Goal: Use online tool/utility: Utilize a website feature to perform a specific function

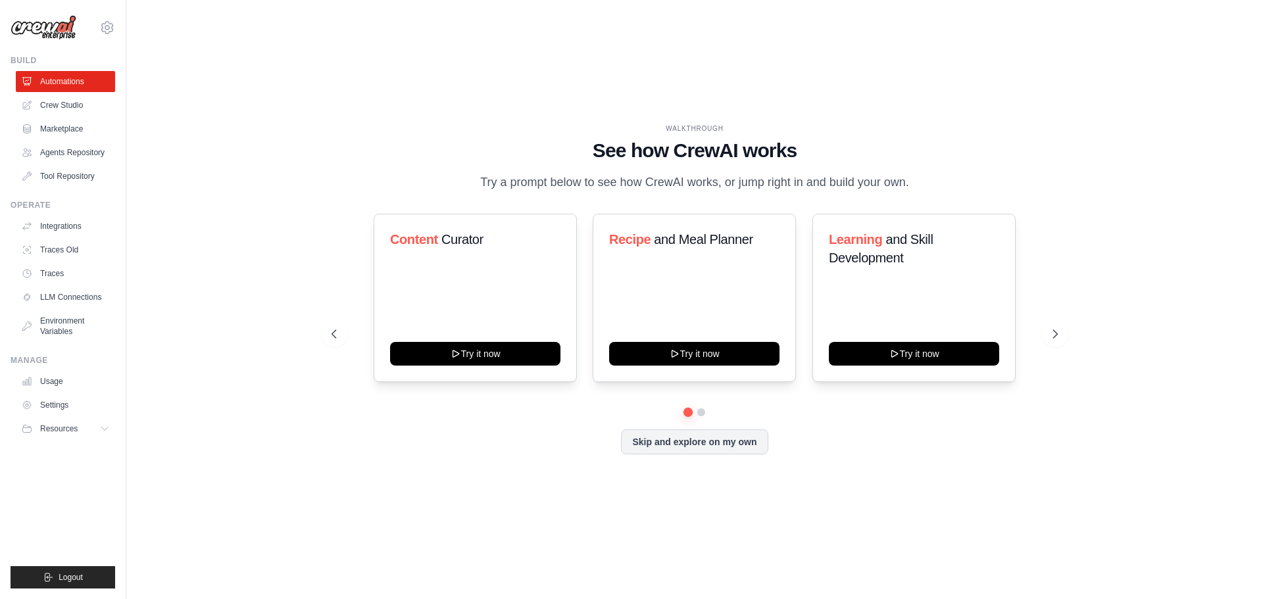
click at [1072, 334] on div "WALKTHROUGH See how [PERSON_NAME] works Try a prompt below to see how [PERSON_N…" at bounding box center [695, 299] width 758 height 351
click at [1058, 334] on button at bounding box center [1055, 334] width 26 height 26
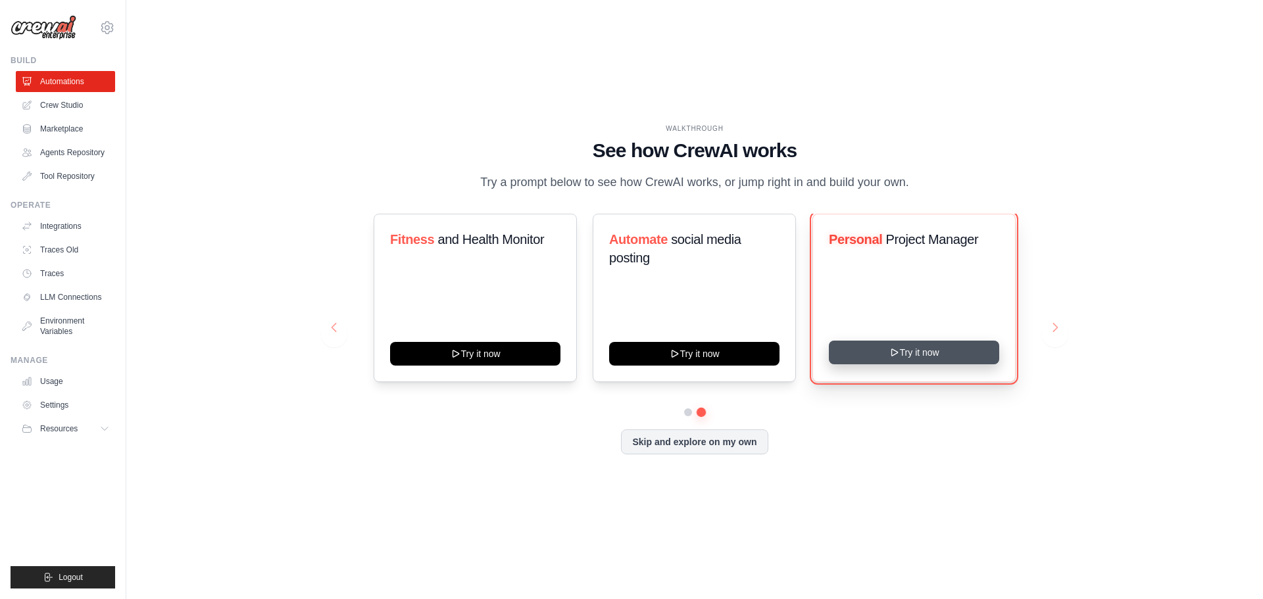
click at [877, 357] on button "Try it now" at bounding box center [914, 353] width 170 height 24
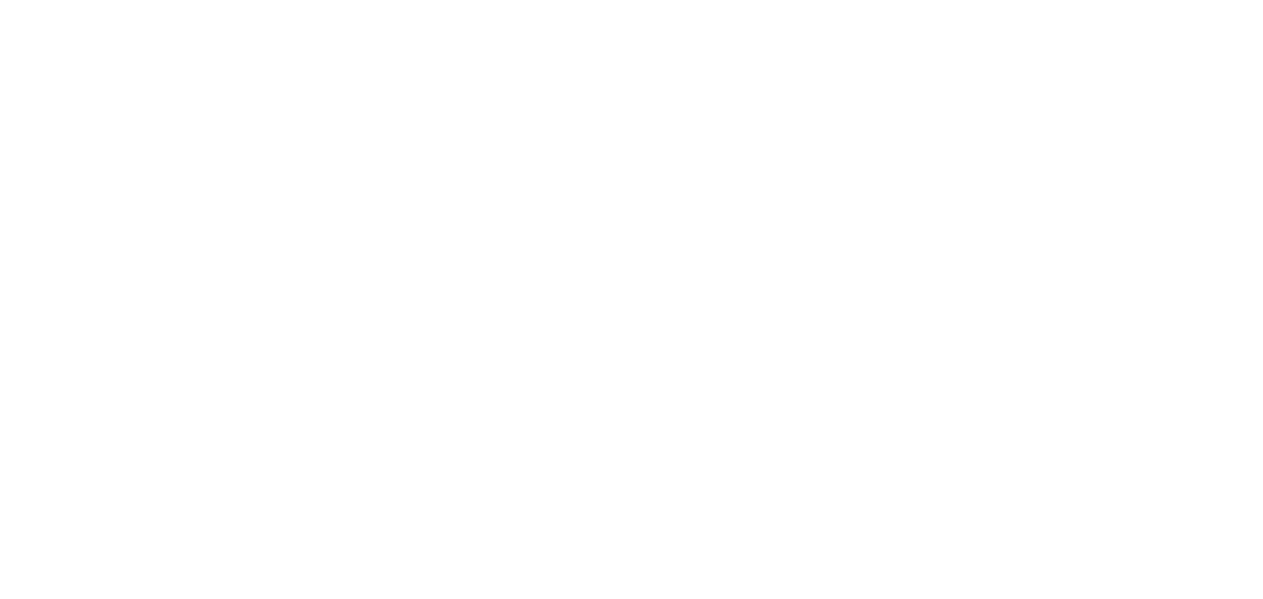
click at [627, 0] on html at bounding box center [631, 0] width 1263 height 0
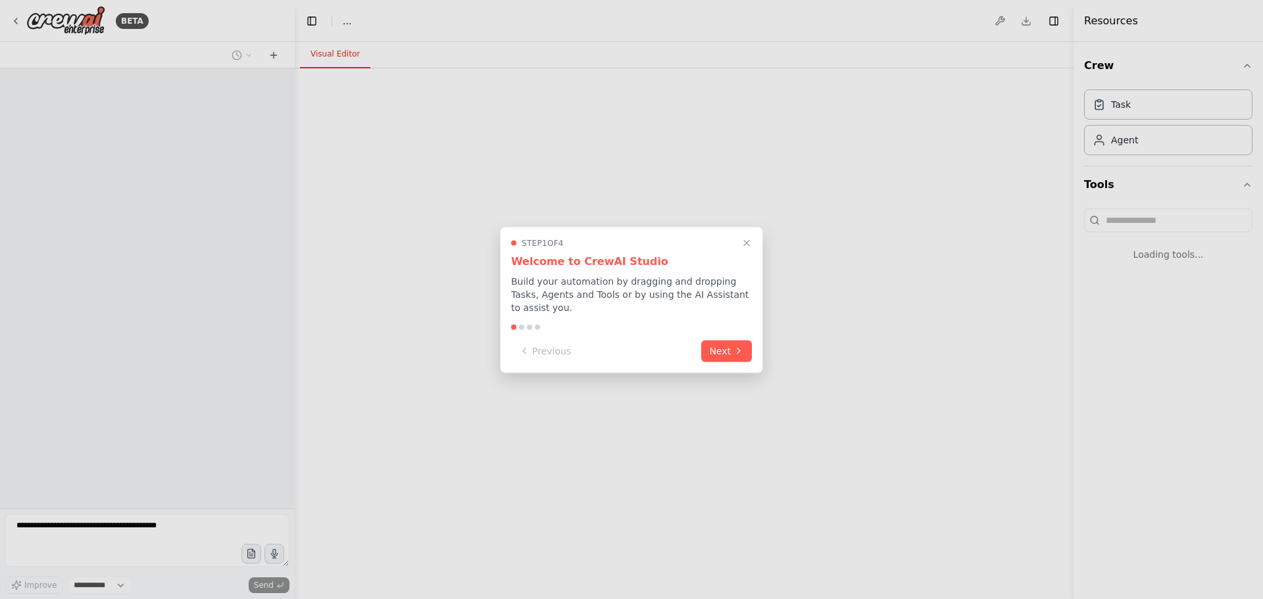
select select "****"
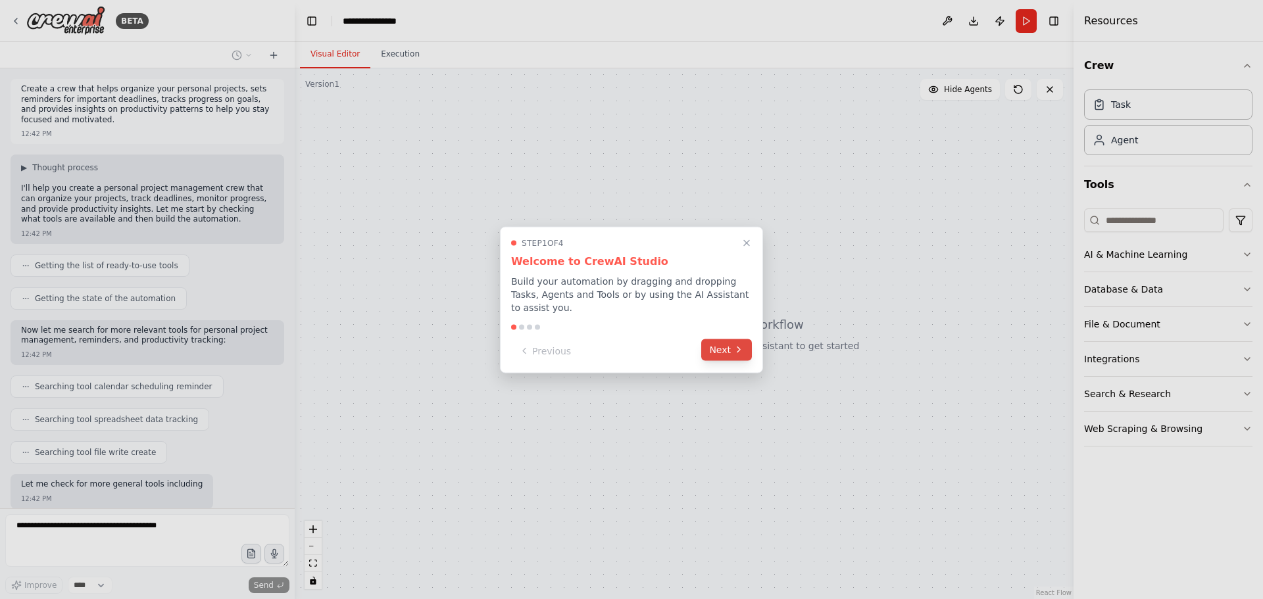
scroll to position [78, 0]
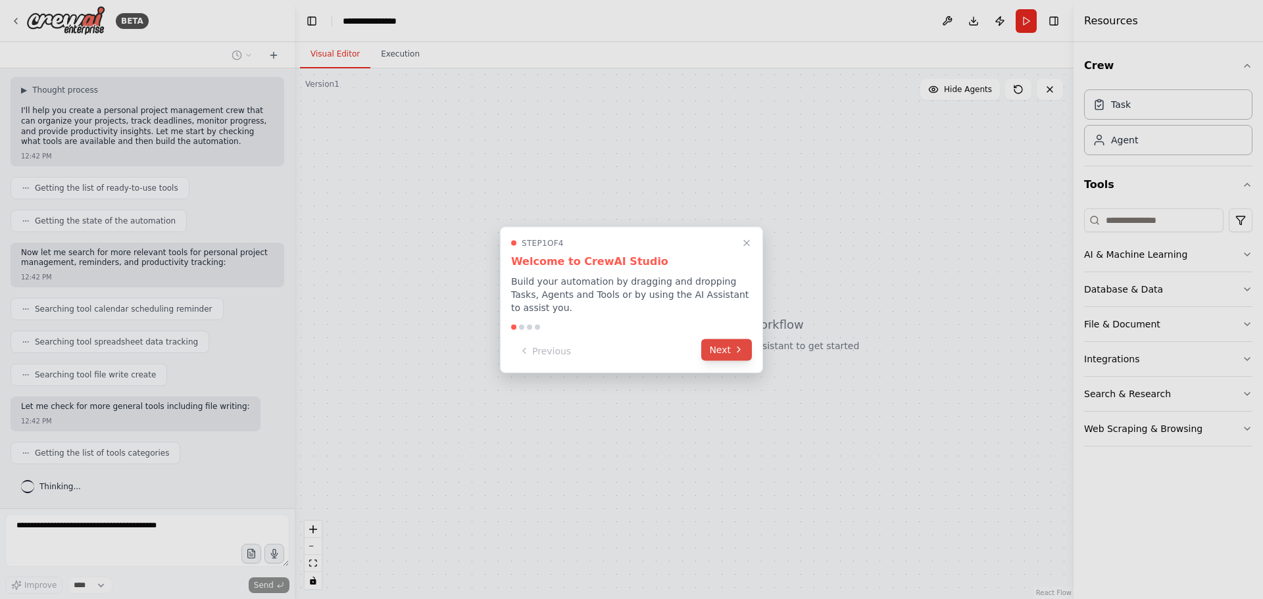
click at [718, 339] on button "Next" at bounding box center [726, 350] width 51 height 22
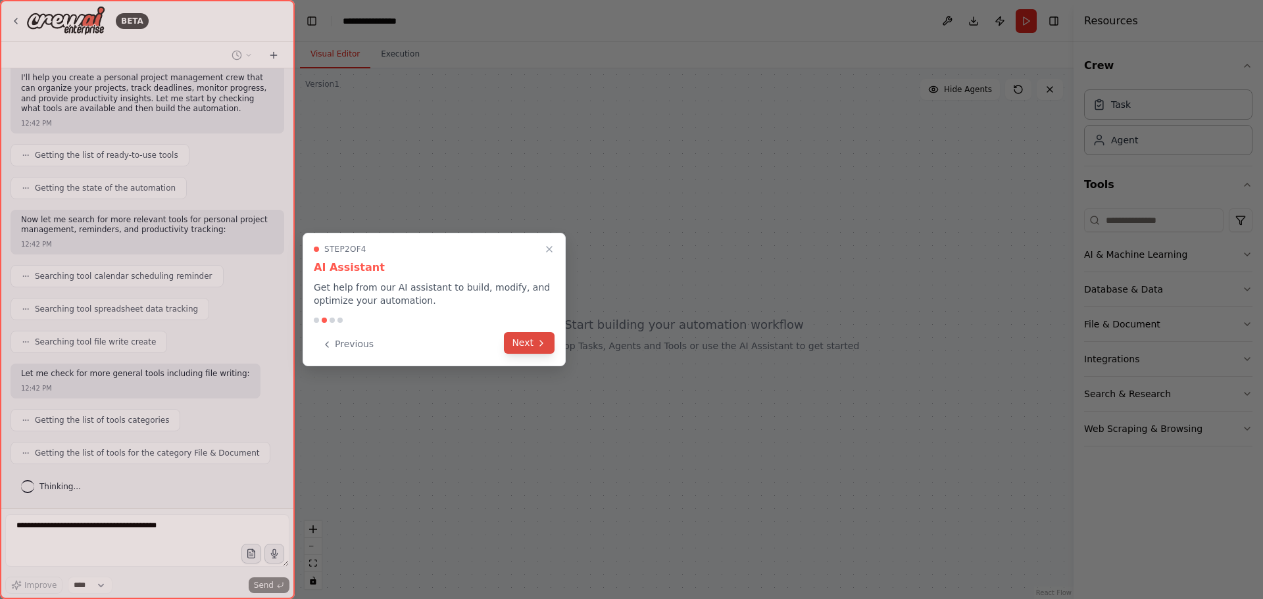
click at [520, 346] on button "Next" at bounding box center [529, 343] width 51 height 22
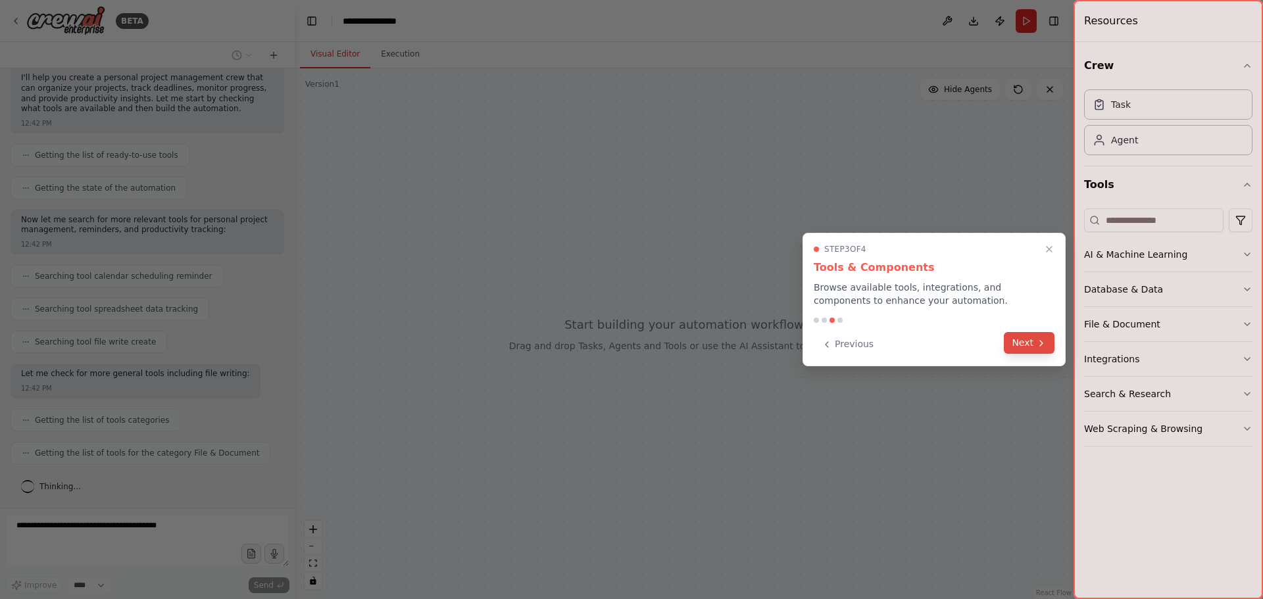
click at [1034, 347] on button "Next" at bounding box center [1029, 343] width 51 height 22
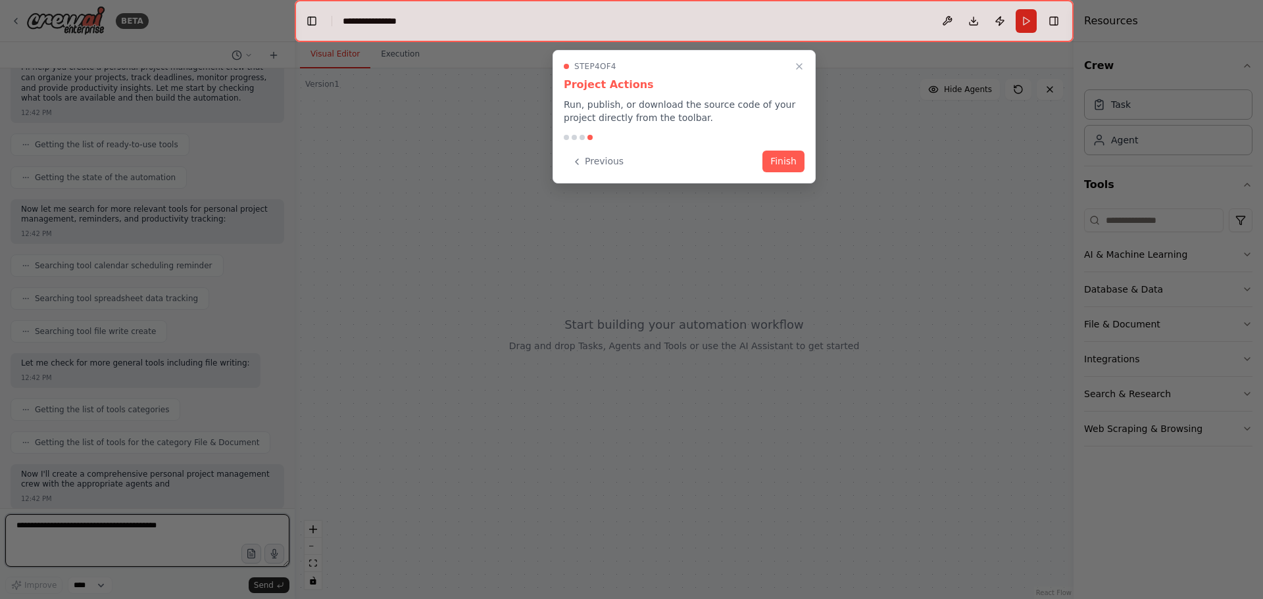
scroll to position [132, 0]
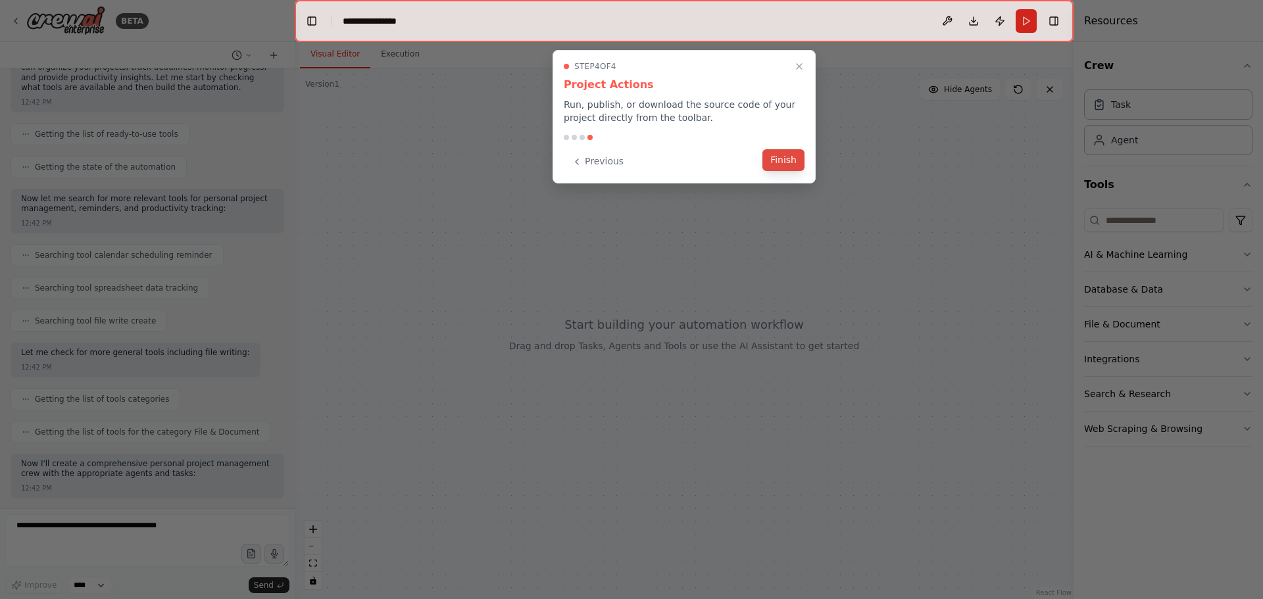
click at [780, 153] on button "Finish" at bounding box center [783, 160] width 42 height 22
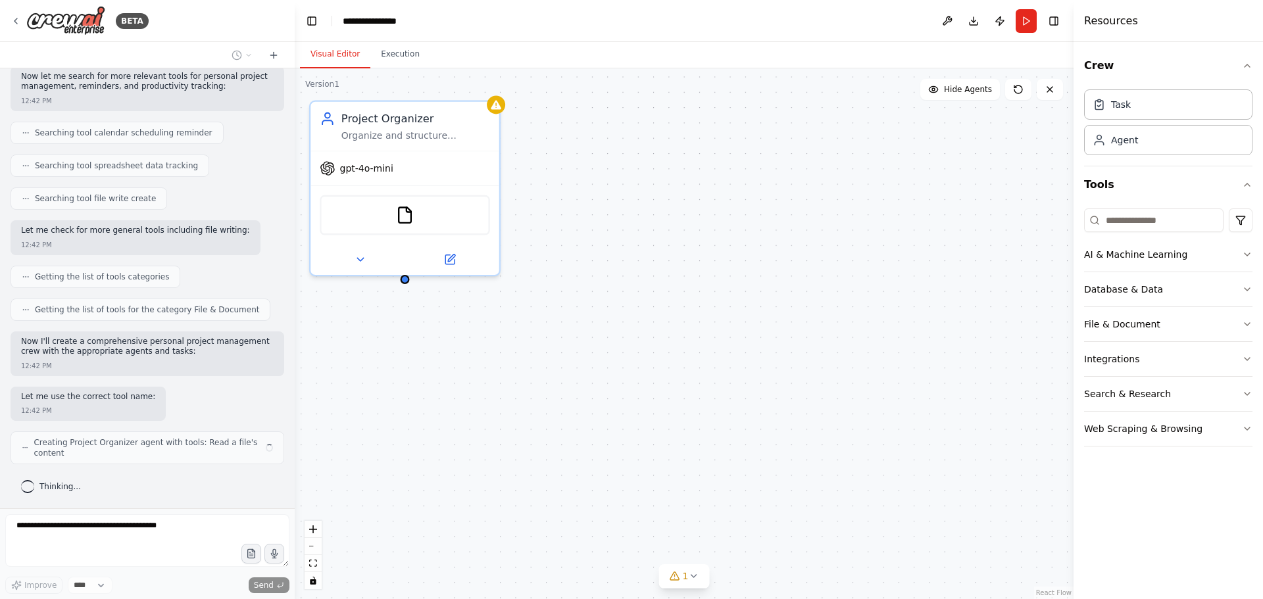
scroll to position [243, 0]
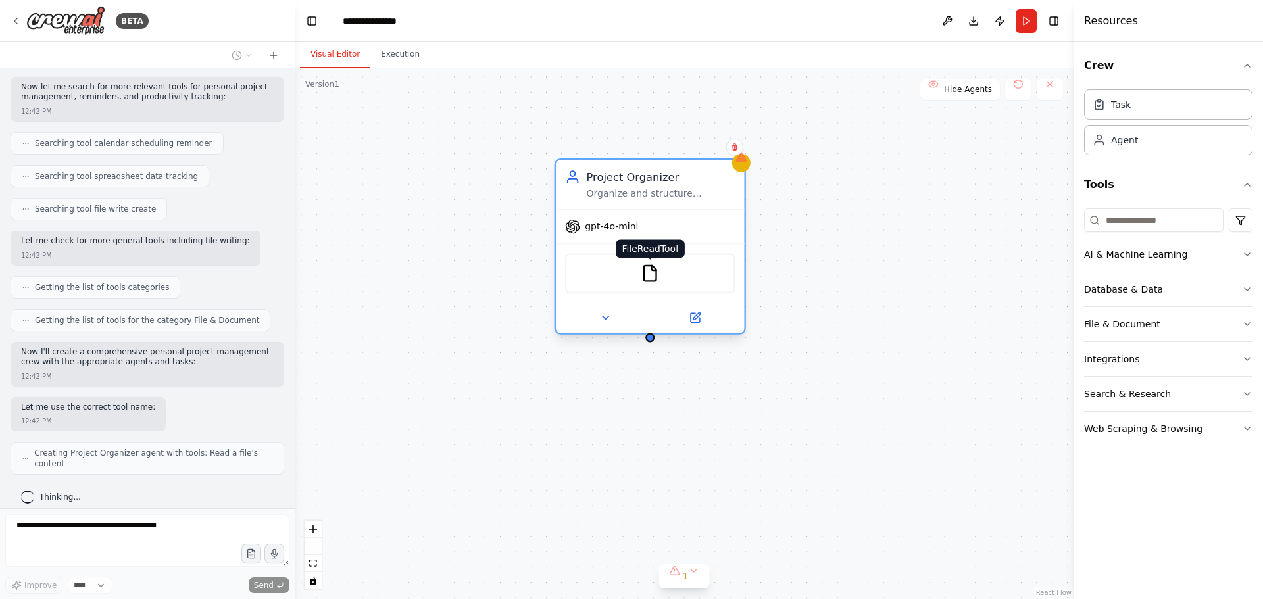
drag, startPoint x: 400, startPoint y: 212, endPoint x: 644, endPoint y: 277, distance: 252.6
click at [644, 277] on img at bounding box center [650, 273] width 18 height 18
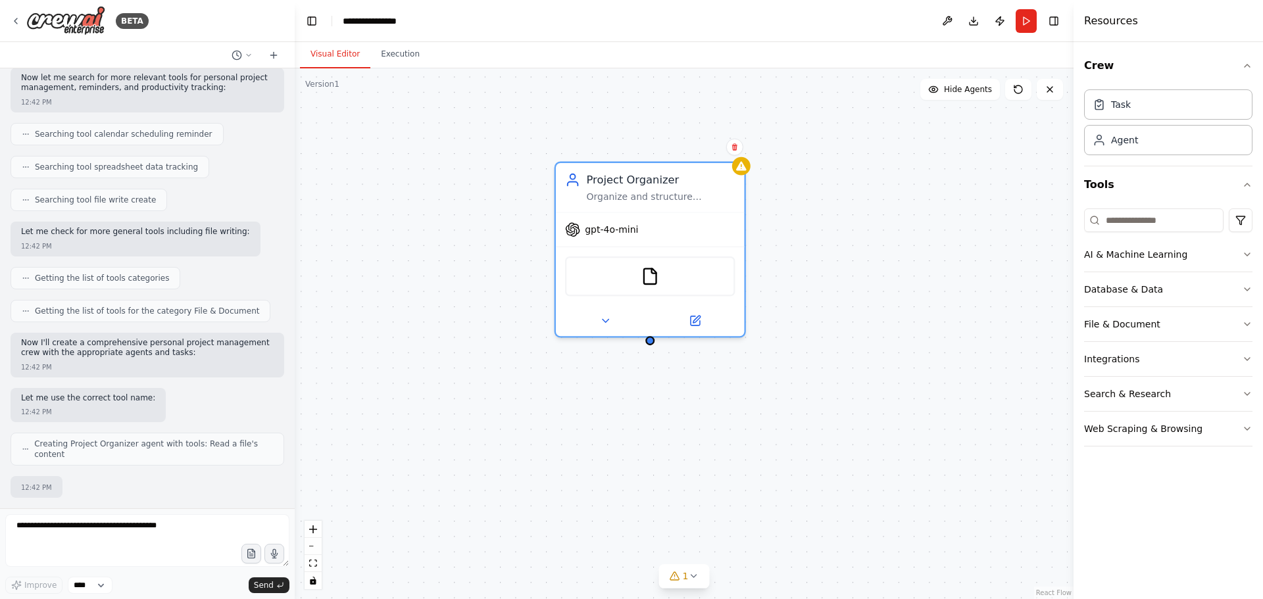
scroll to position [322, 0]
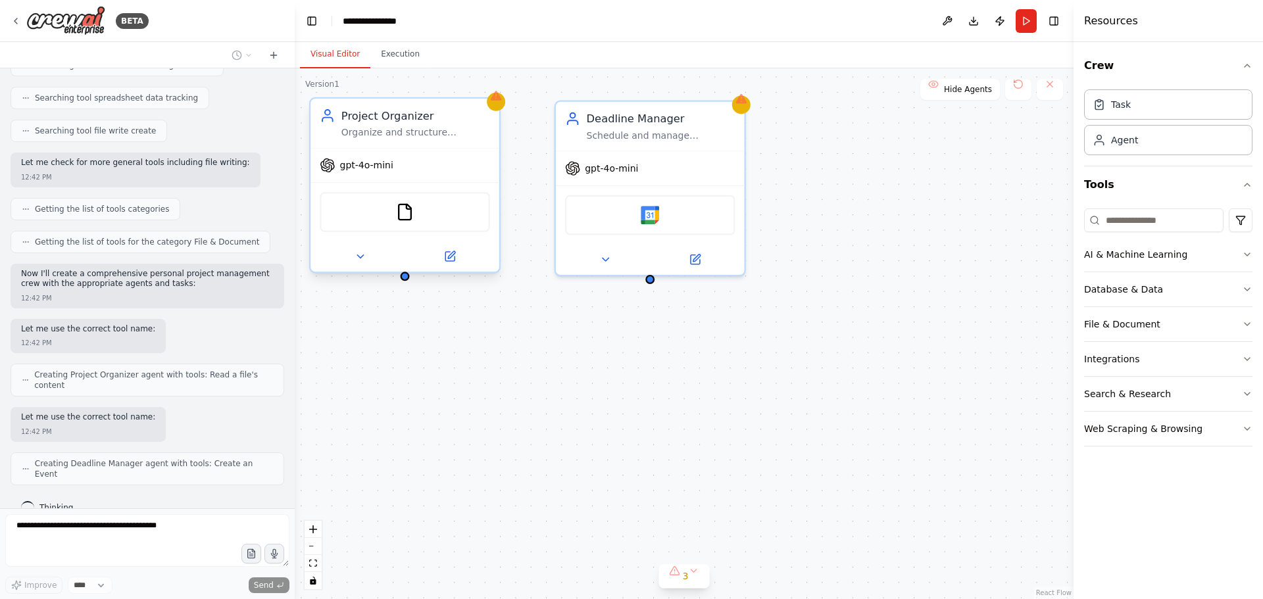
click at [455, 217] on div "FileReadTool" at bounding box center [405, 212] width 170 height 40
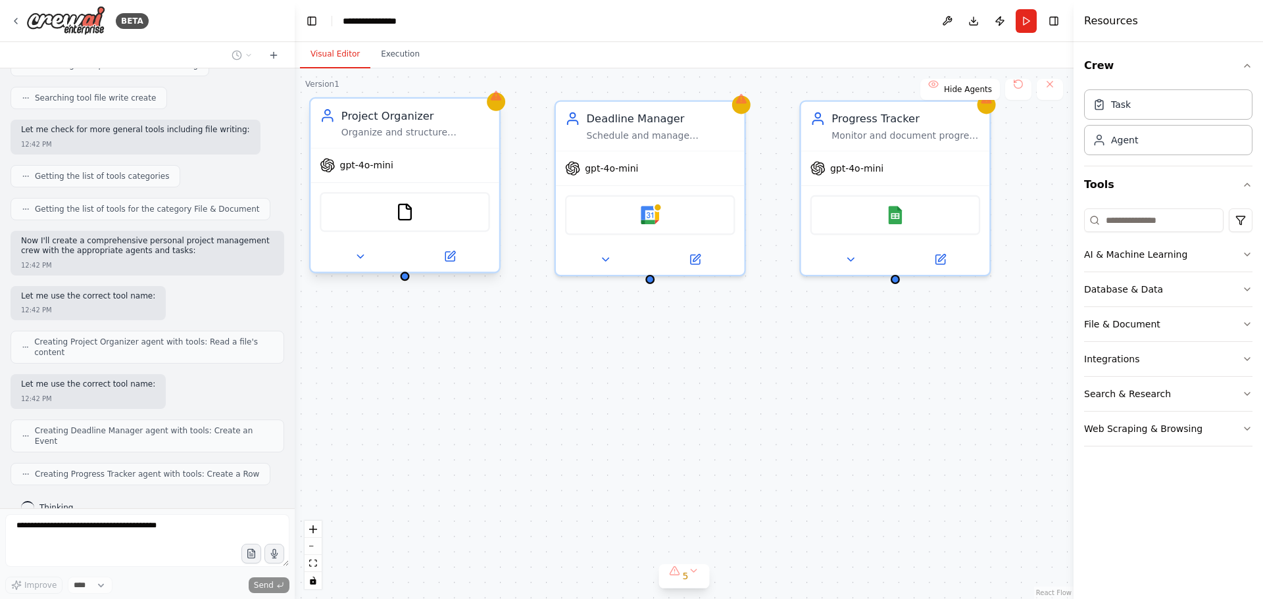
scroll to position [387, 0]
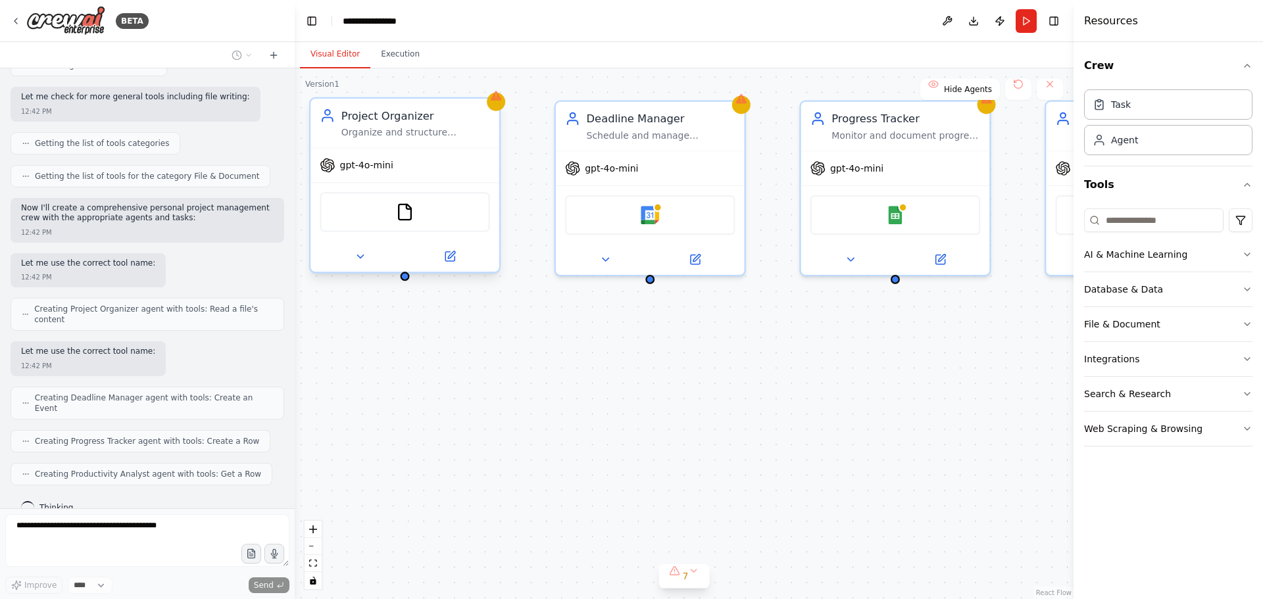
click at [437, 134] on div "Organize and structure personal projects by analyzing requirements, breaking do…" at bounding box center [415, 132] width 149 height 12
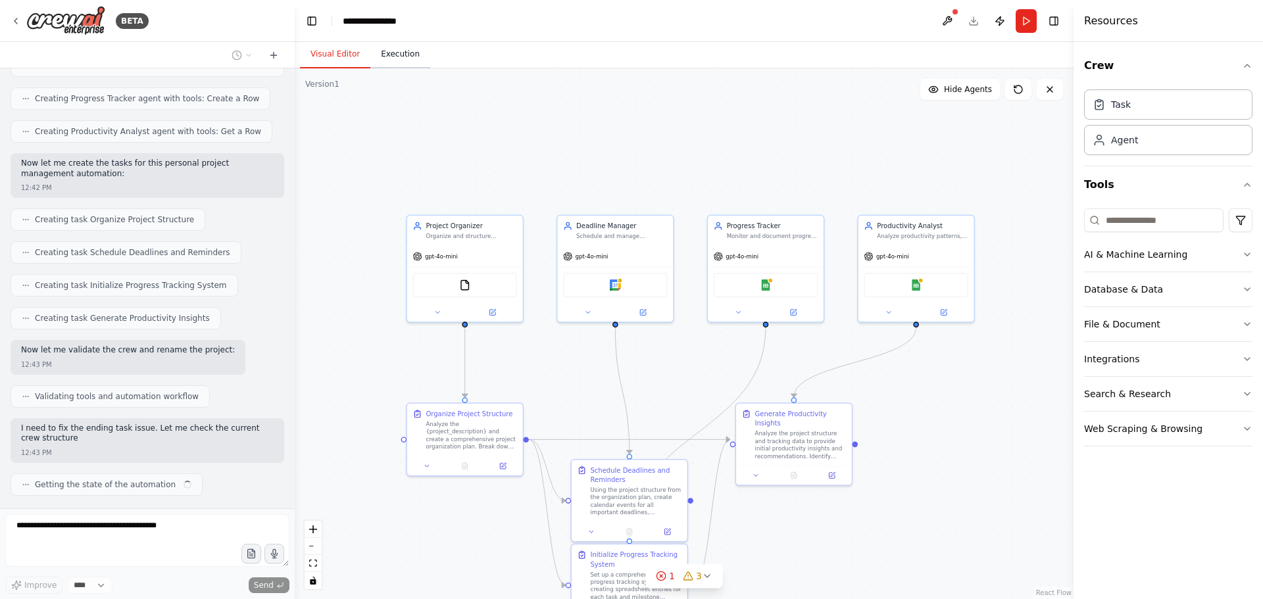
scroll to position [741, 0]
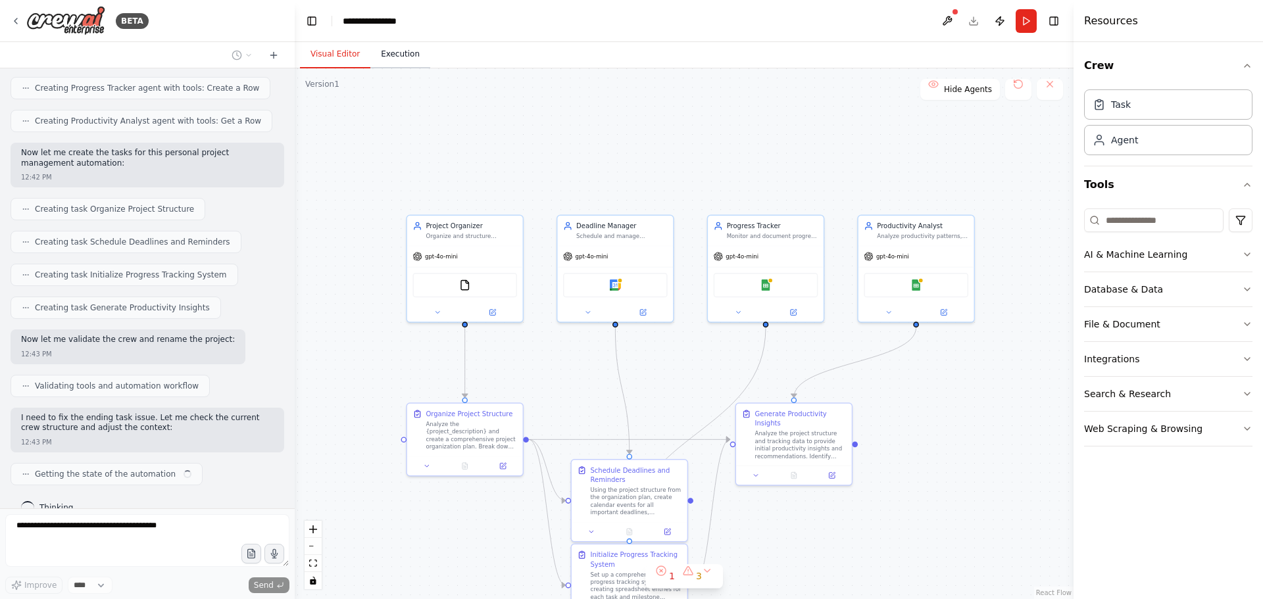
click at [397, 57] on button "Execution" at bounding box center [400, 55] width 60 height 28
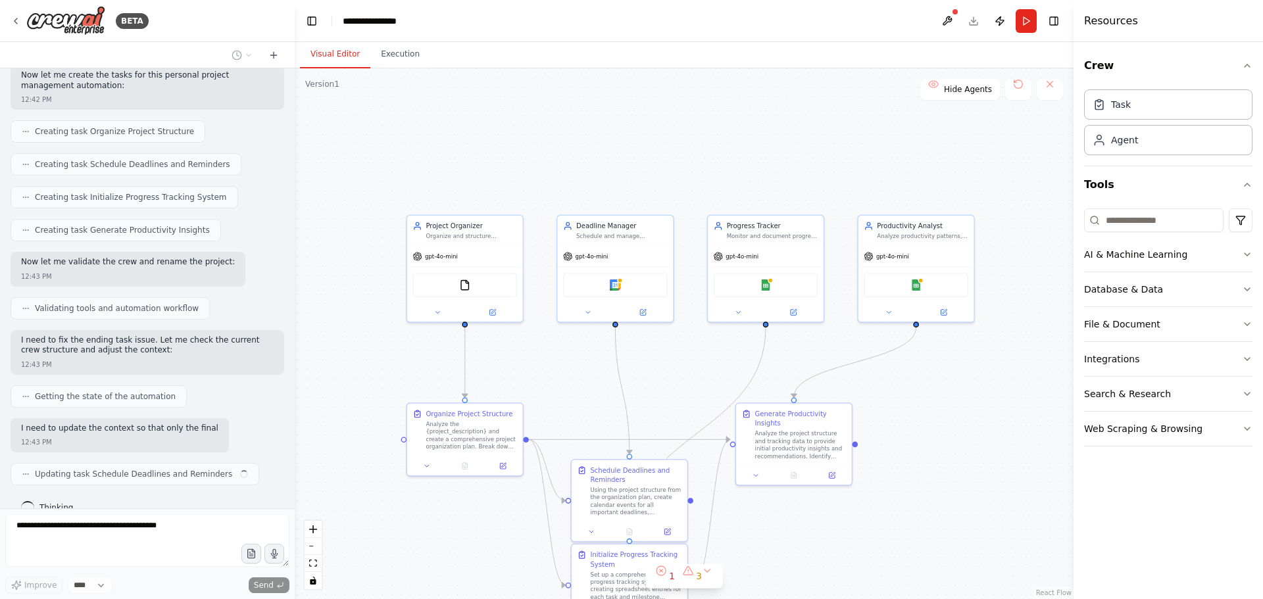
click at [345, 53] on button "Visual Editor" at bounding box center [335, 55] width 70 height 28
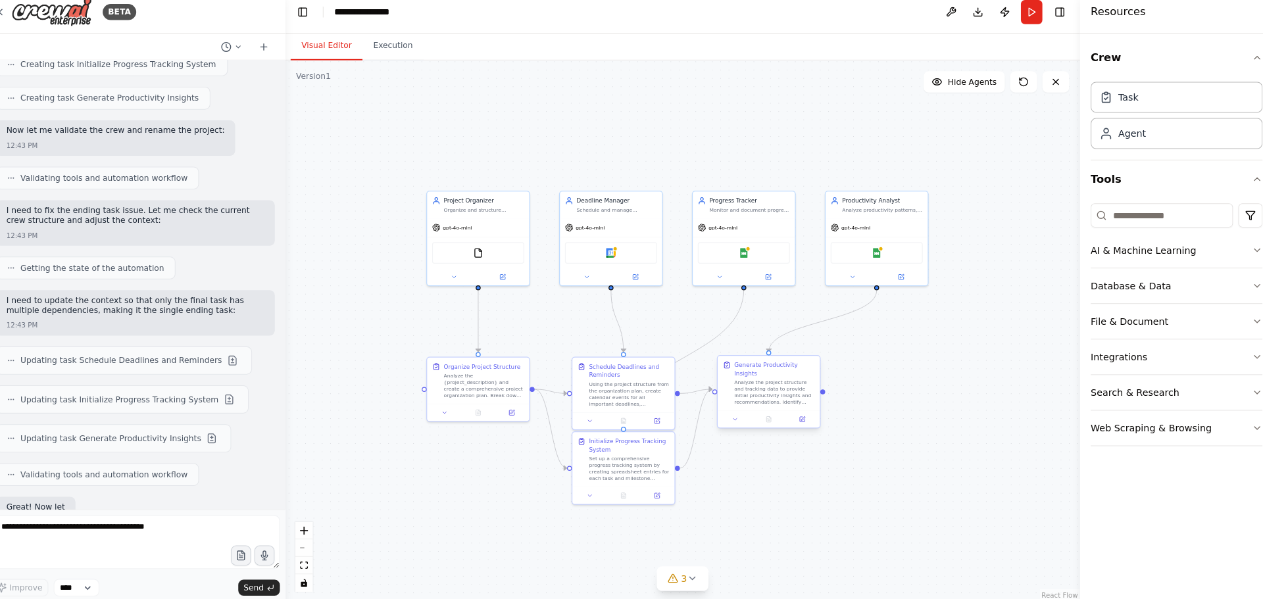
scroll to position [1022, 0]
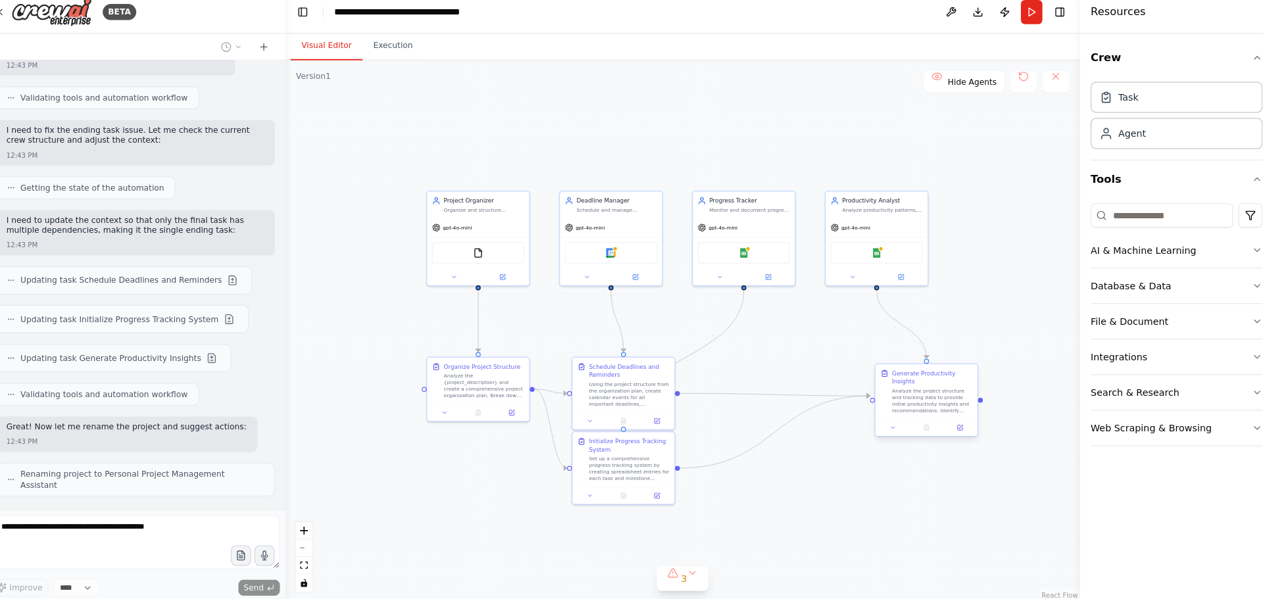
drag, startPoint x: 745, startPoint y: 395, endPoint x: 898, endPoint y: 403, distance: 152.8
click at [898, 403] on div "Analyze the project structure and tracking data to provide initial productivity…" at bounding box center [928, 402] width 79 height 26
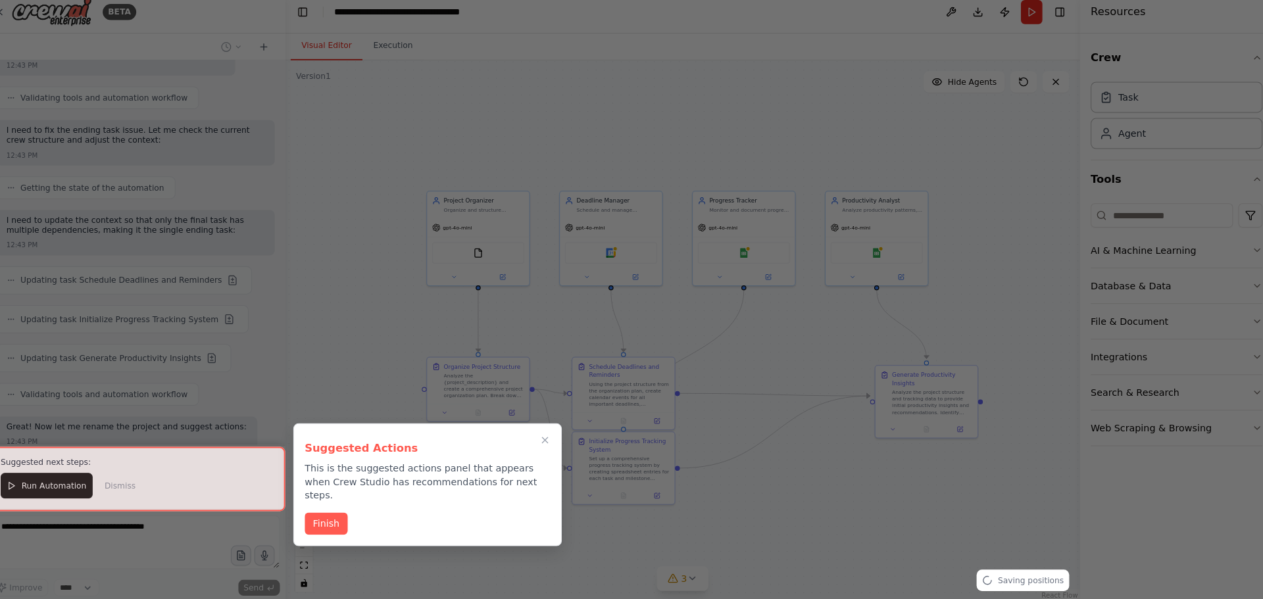
click at [612, 395] on div at bounding box center [631, 299] width 1263 height 599
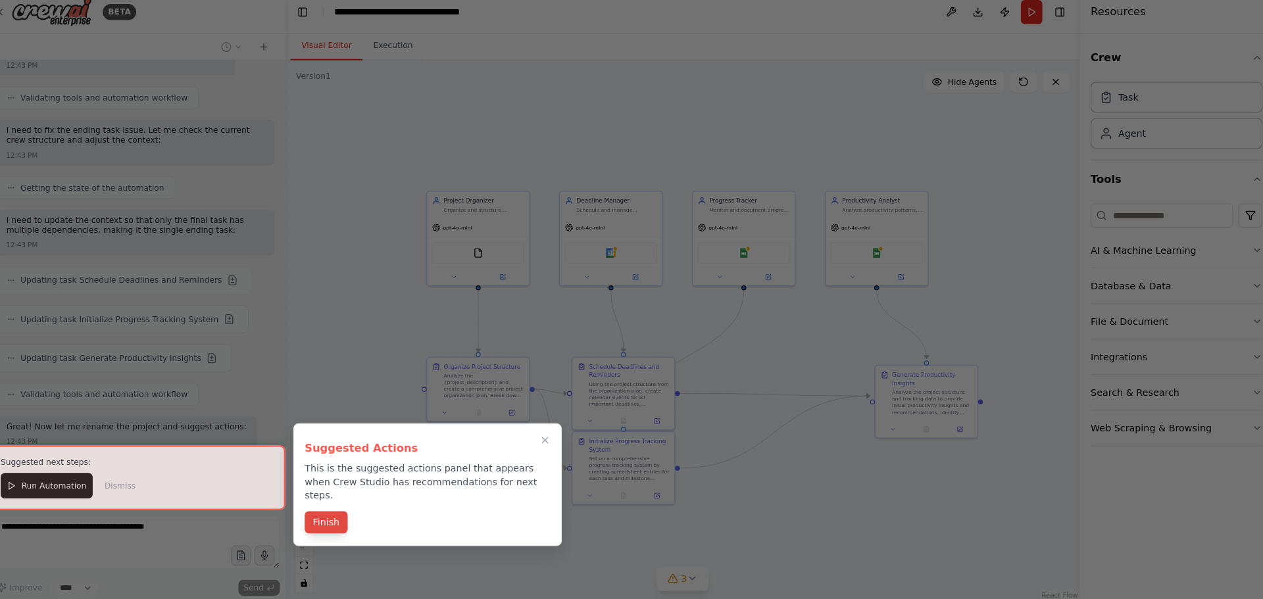
click at [338, 514] on button "Finish" at bounding box center [335, 522] width 42 height 22
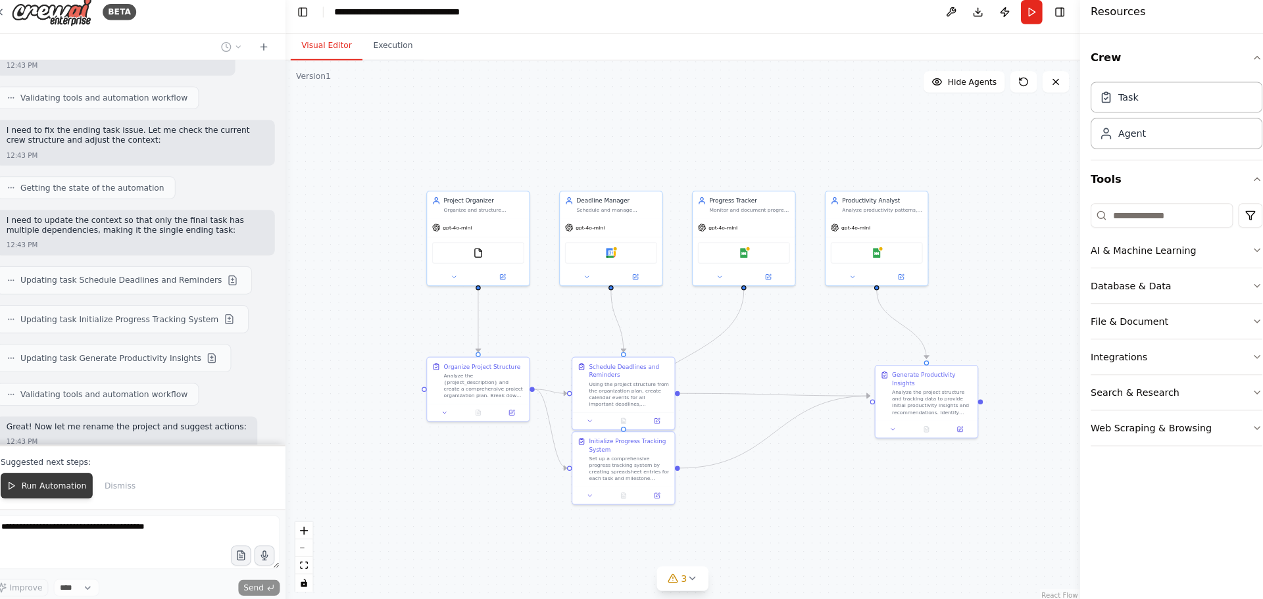
click at [36, 480] on span "Run Automation" at bounding box center [68, 485] width 64 height 11
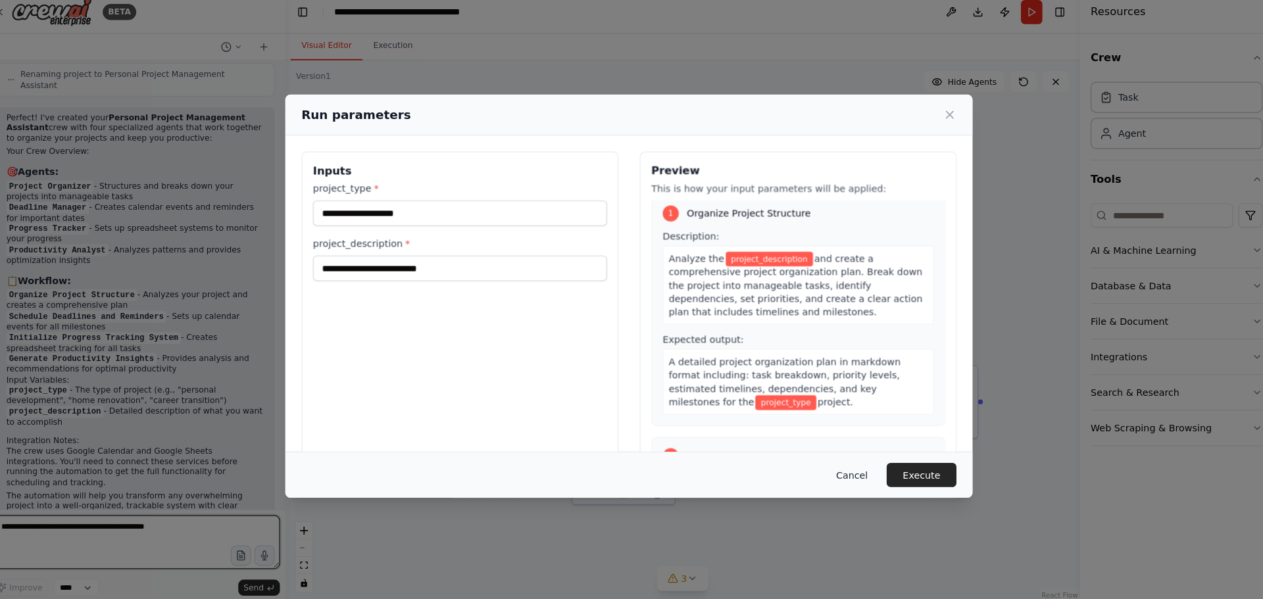
scroll to position [0, 0]
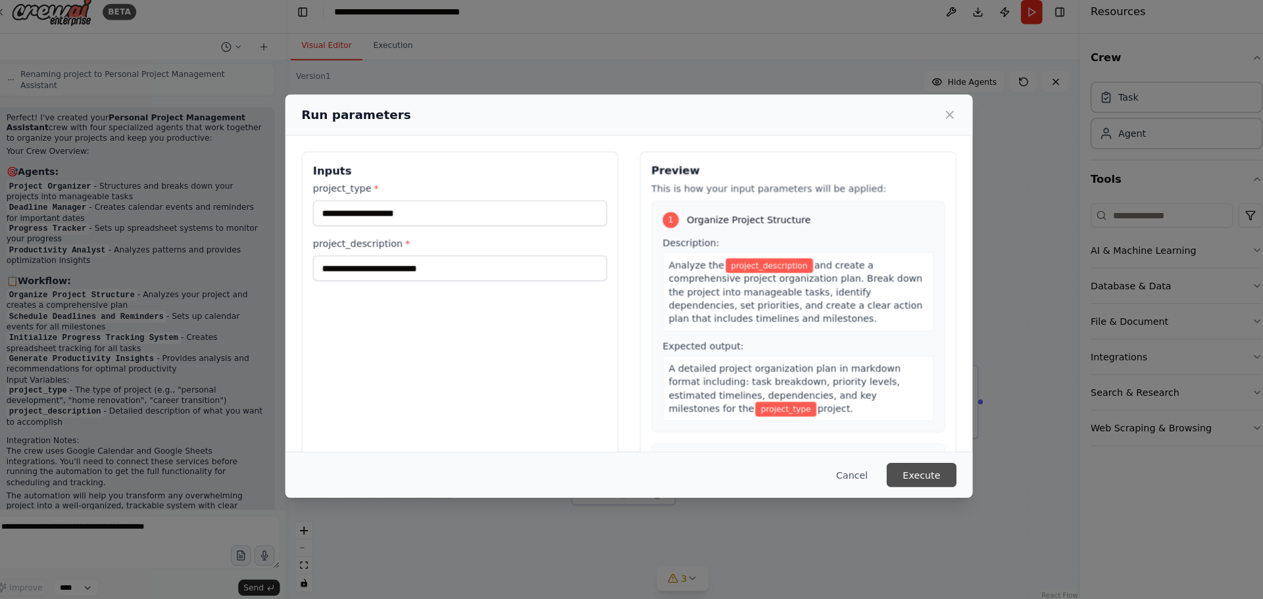
click at [915, 482] on button "Execute" at bounding box center [918, 475] width 68 height 24
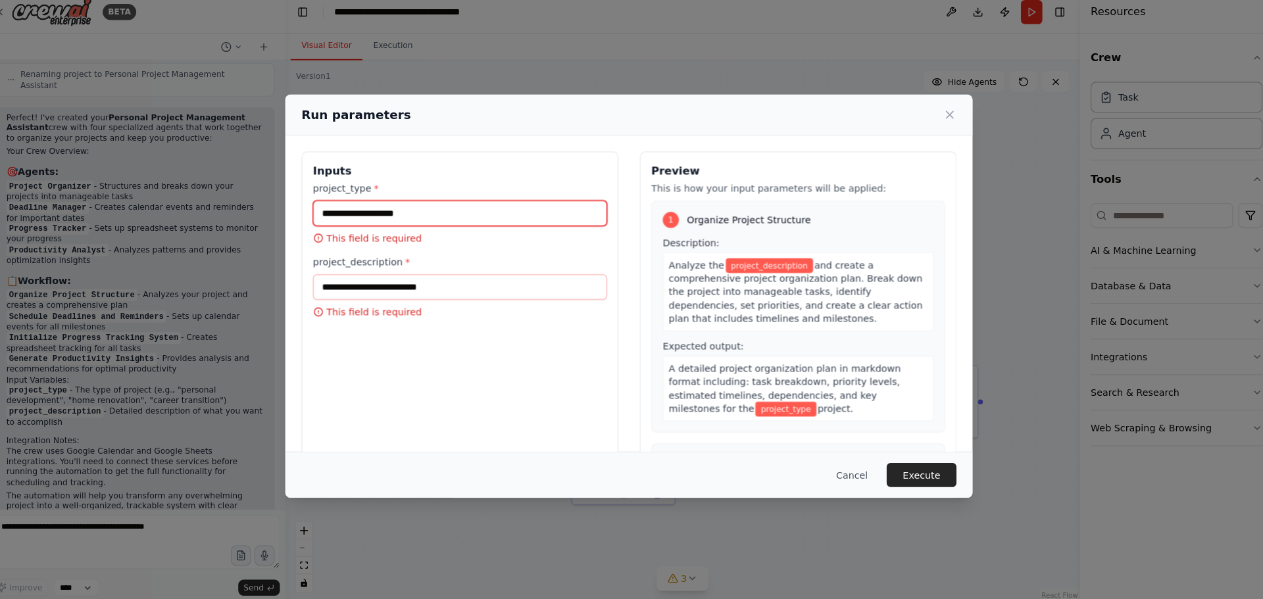
click at [515, 209] on input "project_type *" at bounding box center [466, 218] width 288 height 25
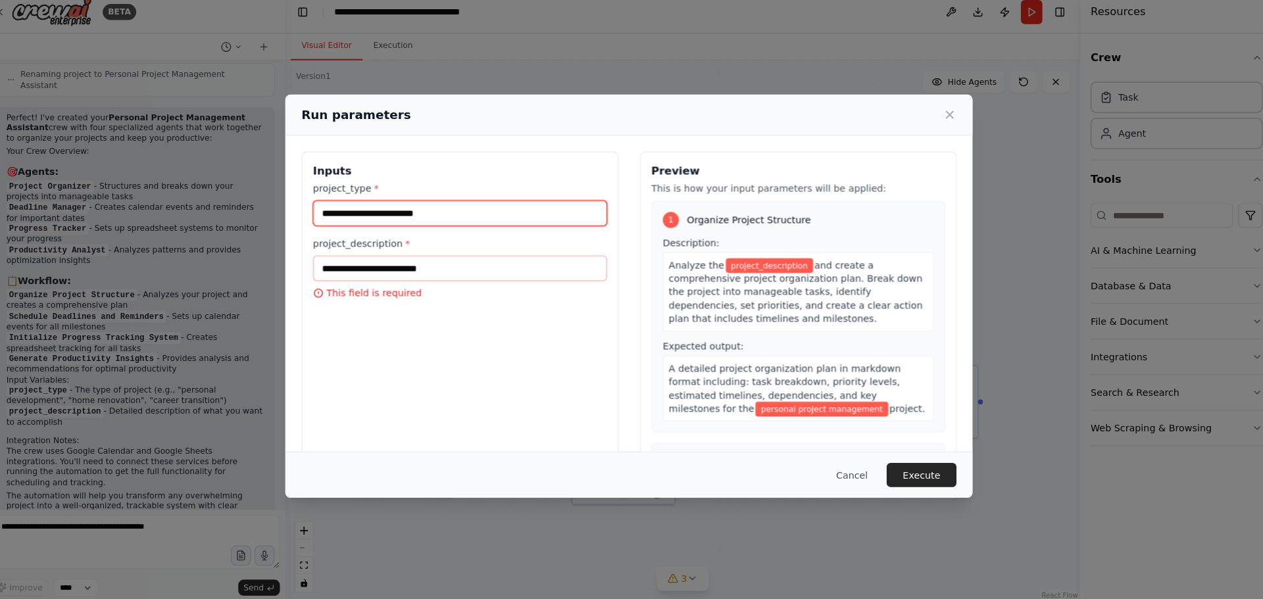
click at [362, 220] on input "**********" at bounding box center [466, 218] width 288 height 25
click at [398, 218] on input "**********" at bounding box center [466, 218] width 288 height 25
type input "**********"
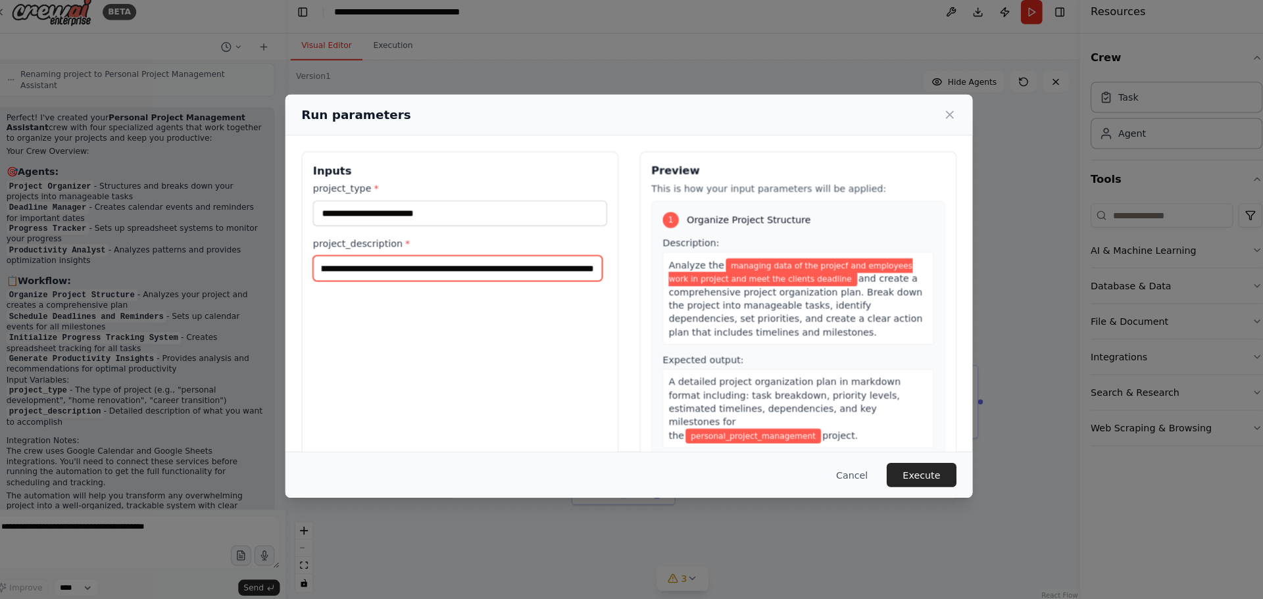
scroll to position [0, 109]
type input "**********"
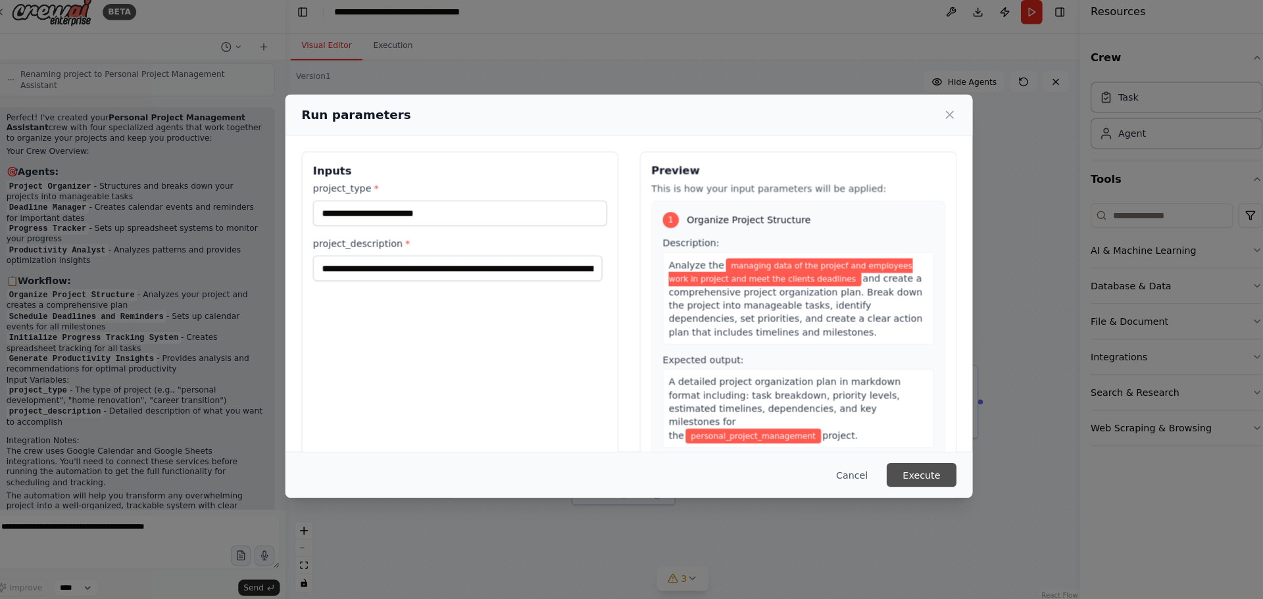
click at [945, 476] on button "Execute" at bounding box center [918, 475] width 68 height 24
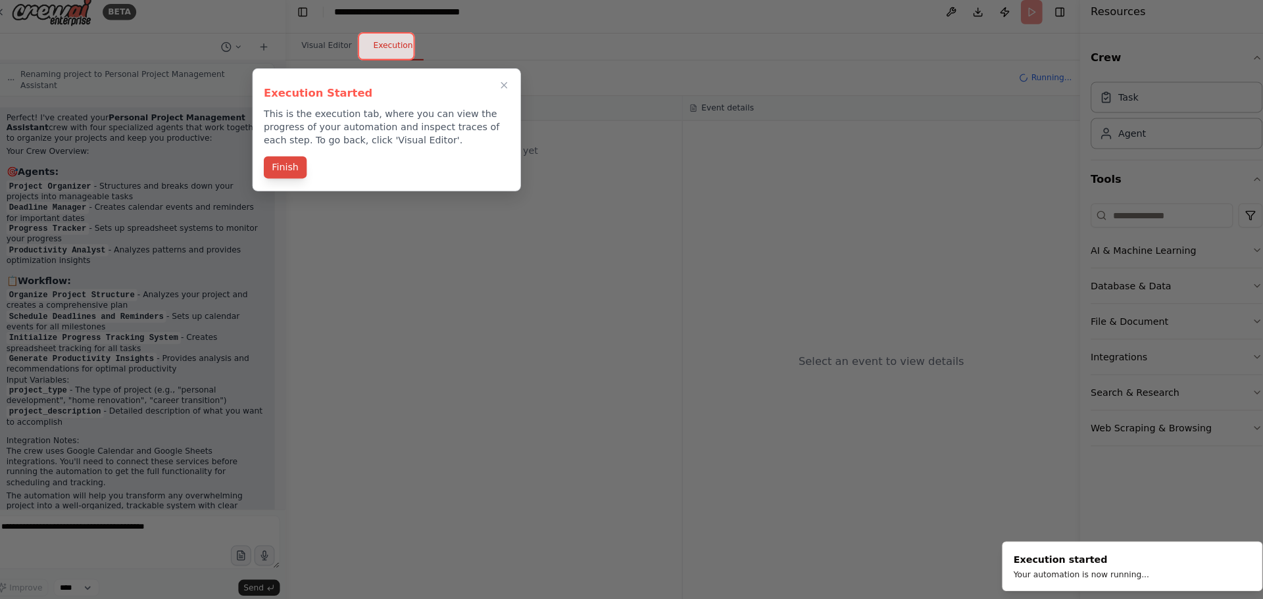
click at [295, 180] on button "Finish" at bounding box center [295, 173] width 42 height 22
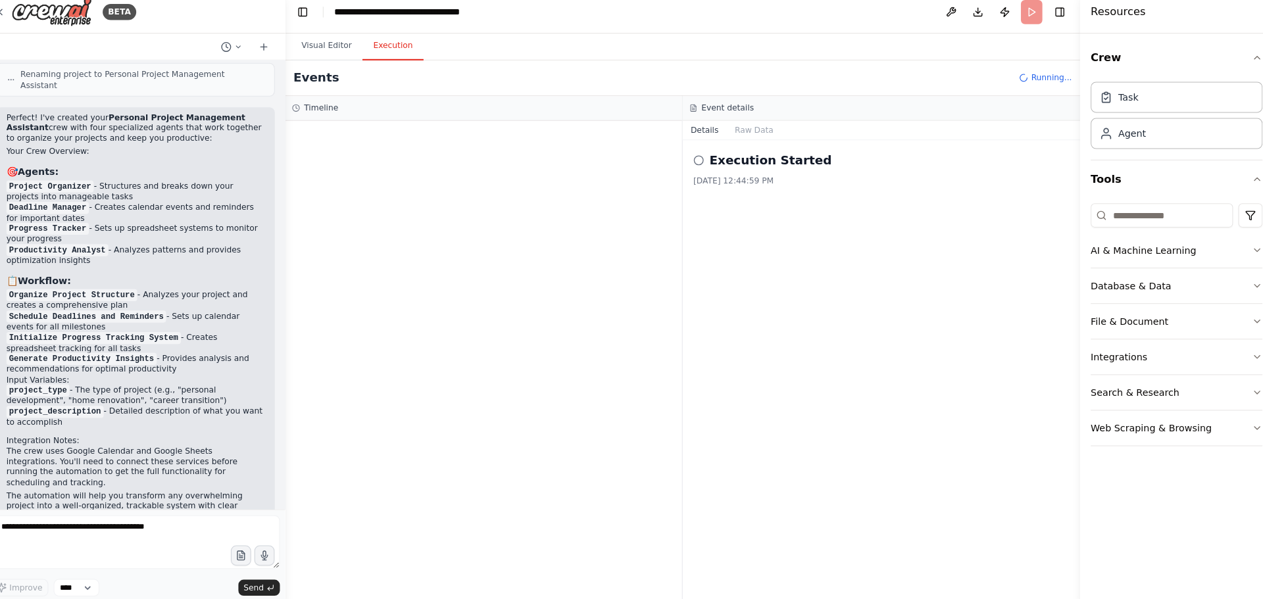
click at [701, 162] on circle at bounding box center [699, 166] width 9 height 9
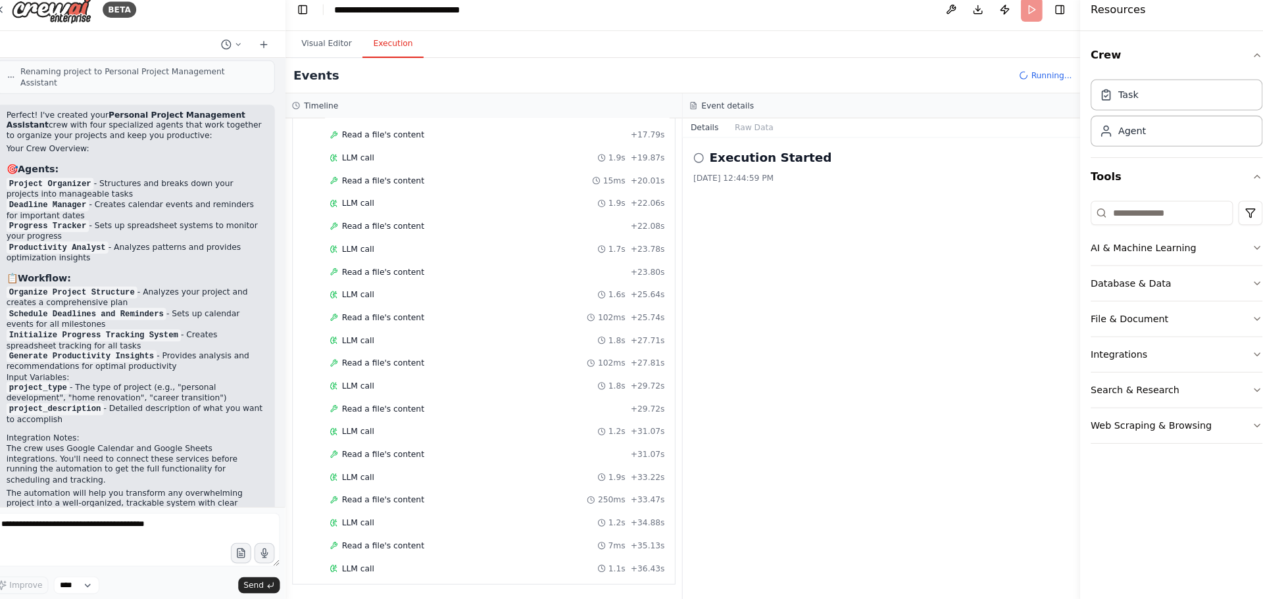
scroll to position [534, 0]
